Goal: Find specific page/section: Find specific page/section

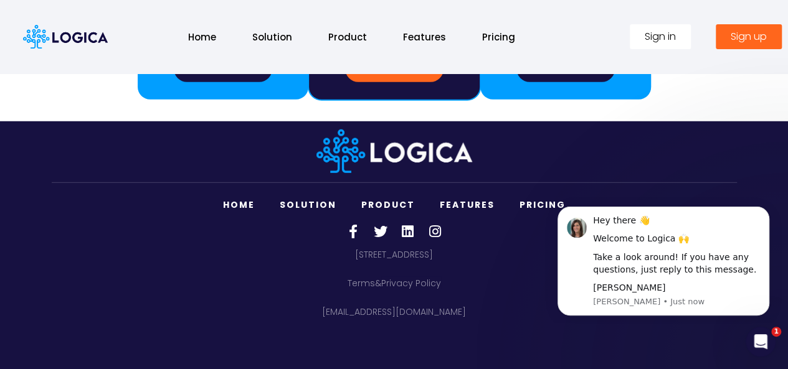
scroll to position [1730, 0]
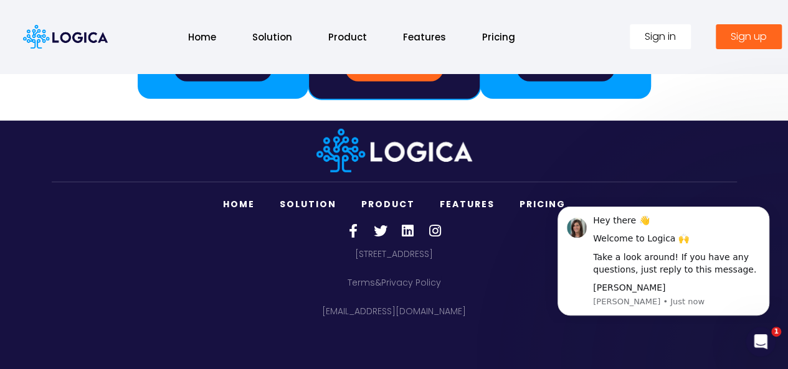
click at [204, 36] on link "Home" at bounding box center [202, 37] width 53 height 27
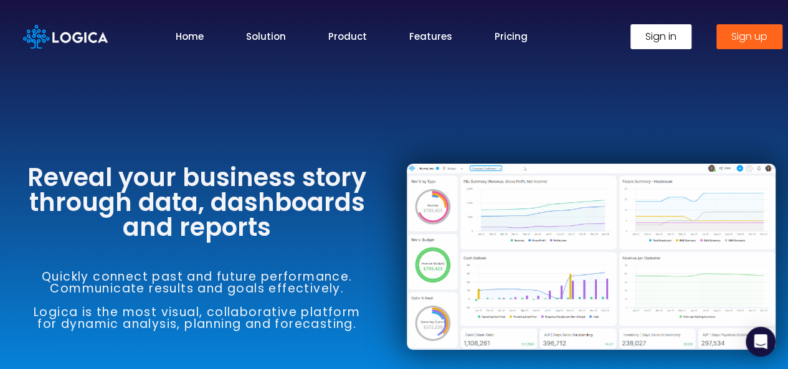
click at [267, 32] on link "Solution" at bounding box center [266, 36] width 40 height 14
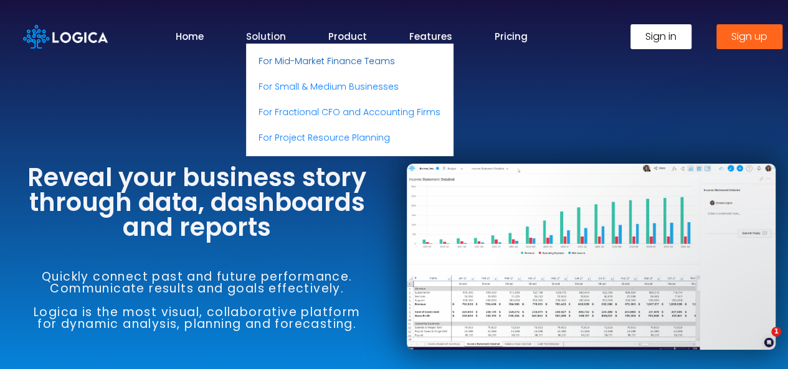
click at [277, 54] on link "For Mid-Market Finance Teams" at bounding box center [349, 62] width 207 height 26
